Goal: Browse casually

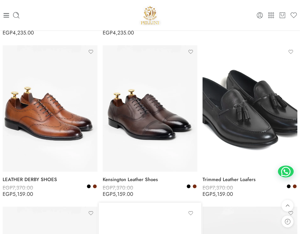
scroll to position [681, 0]
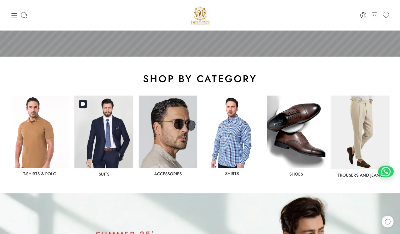
click at [116, 144] on img at bounding box center [103, 131] width 59 height 73
